Goal: Browse casually

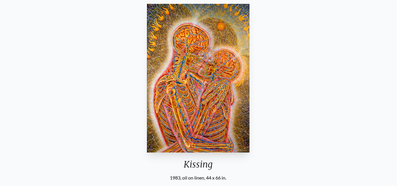
scroll to position [94, 0]
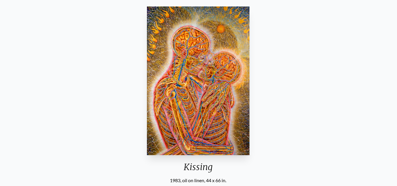
click at [224, 109] on img "11 / 133" at bounding box center [198, 80] width 102 height 149
click at [239, 102] on img "11 / 133" at bounding box center [198, 80] width 102 height 149
click at [226, 108] on img "11 / 133" at bounding box center [198, 80] width 102 height 149
click at [224, 110] on img "11 / 133" at bounding box center [198, 80] width 102 height 149
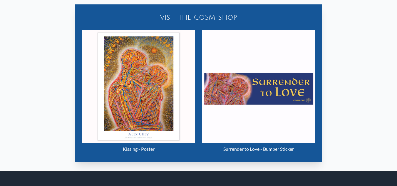
scroll to position [280, 0]
